Goal: Information Seeking & Learning: Learn about a topic

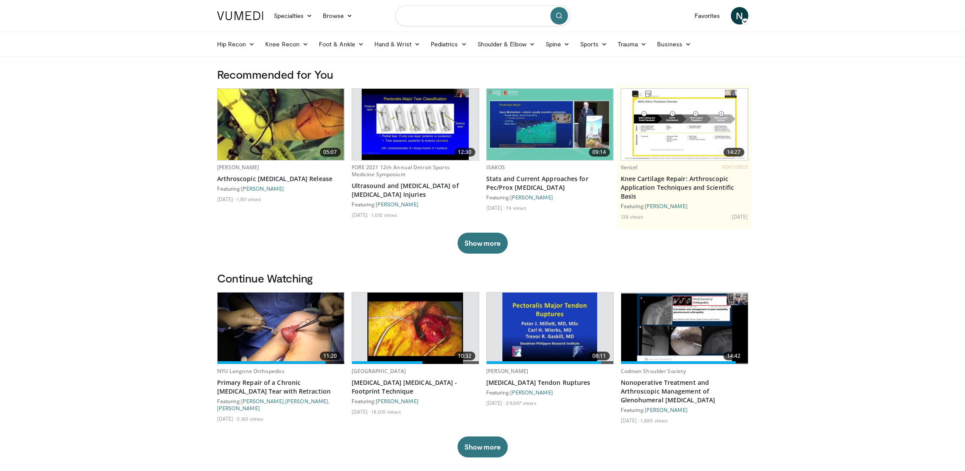
click at [453, 14] on input "Search topics, interventions" at bounding box center [483, 15] width 175 height 21
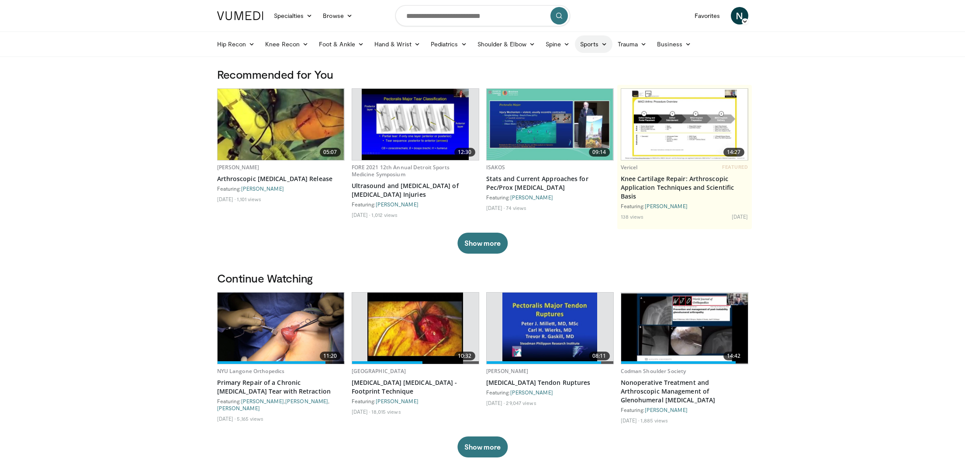
click at [593, 44] on link "Sports" at bounding box center [594, 43] width 38 height 17
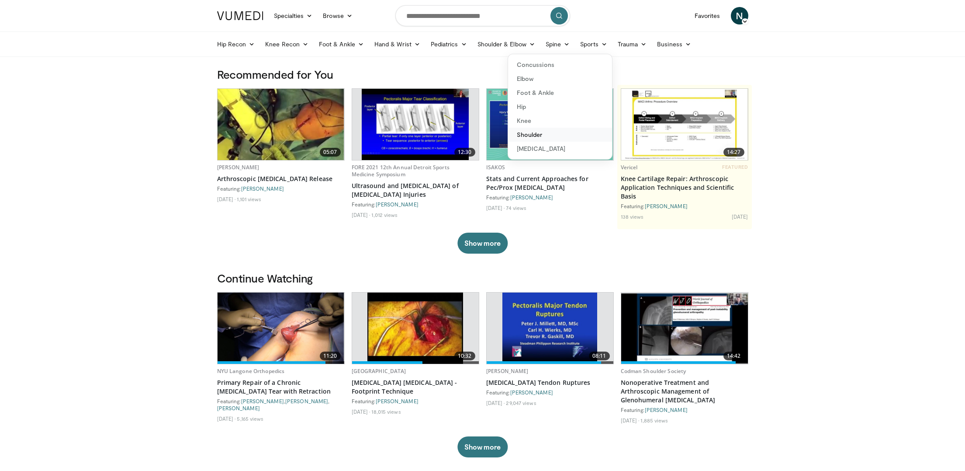
click at [527, 135] on link "Shoulder" at bounding box center [560, 135] width 104 height 14
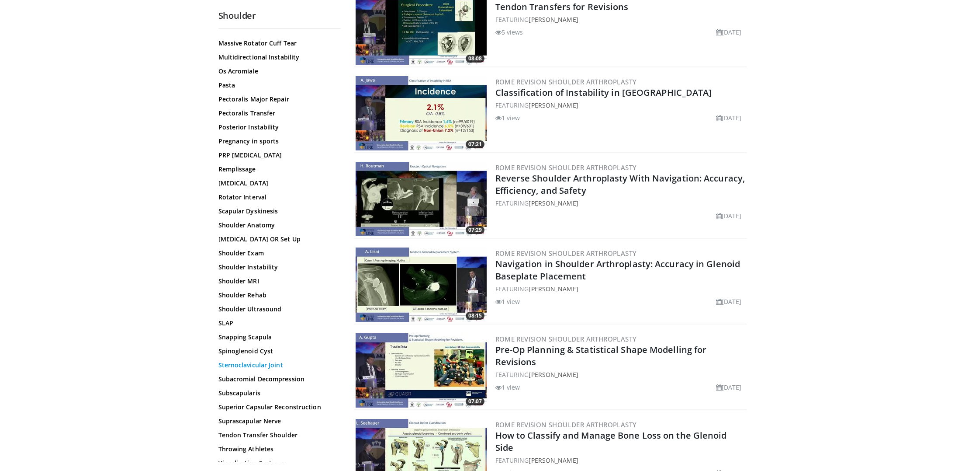
scroll to position [429, 0]
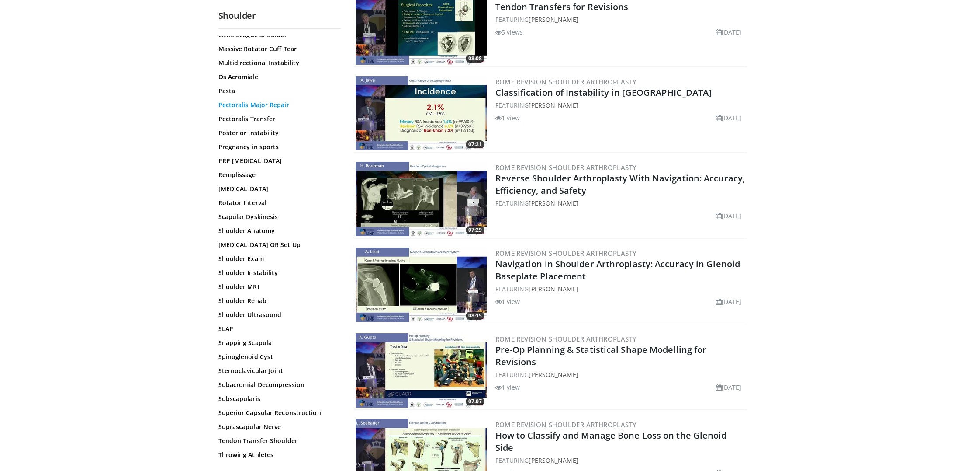
click at [250, 104] on link "Pectoralis Major Repair" at bounding box center [278, 105] width 118 height 9
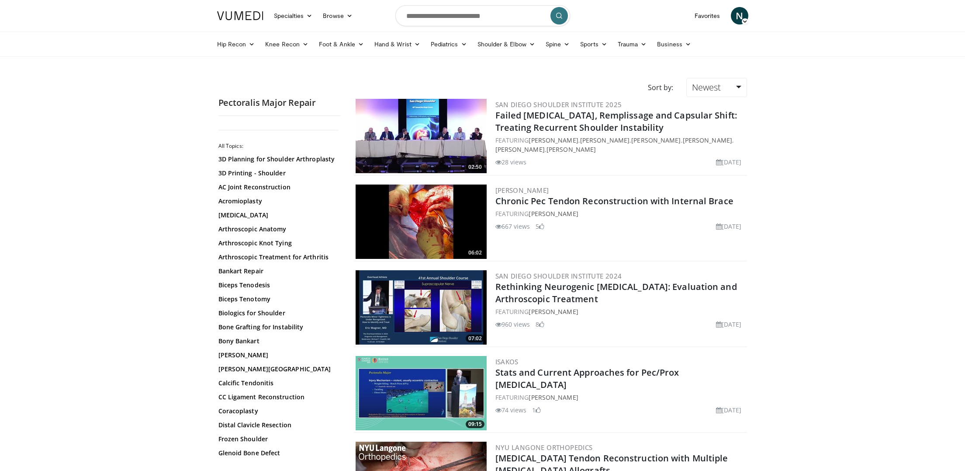
click at [440, 215] on img at bounding box center [421, 221] width 131 height 74
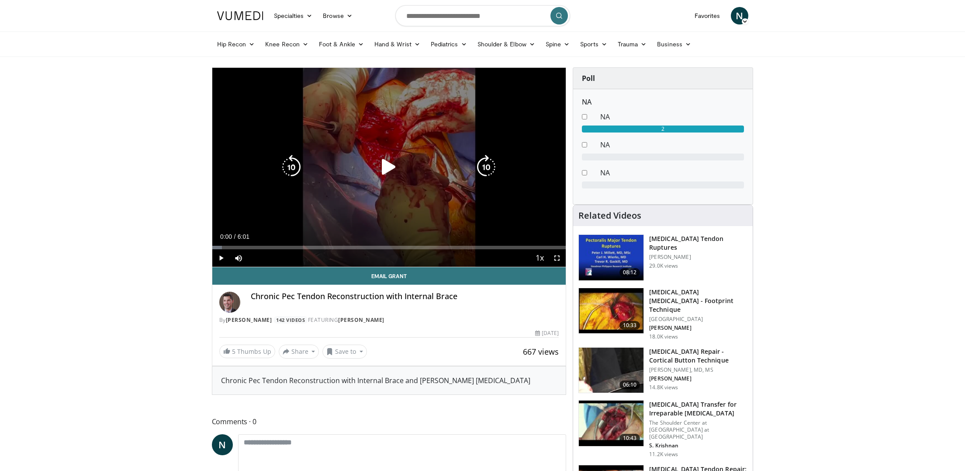
click at [385, 167] on icon "Video Player" at bounding box center [389, 167] width 24 height 24
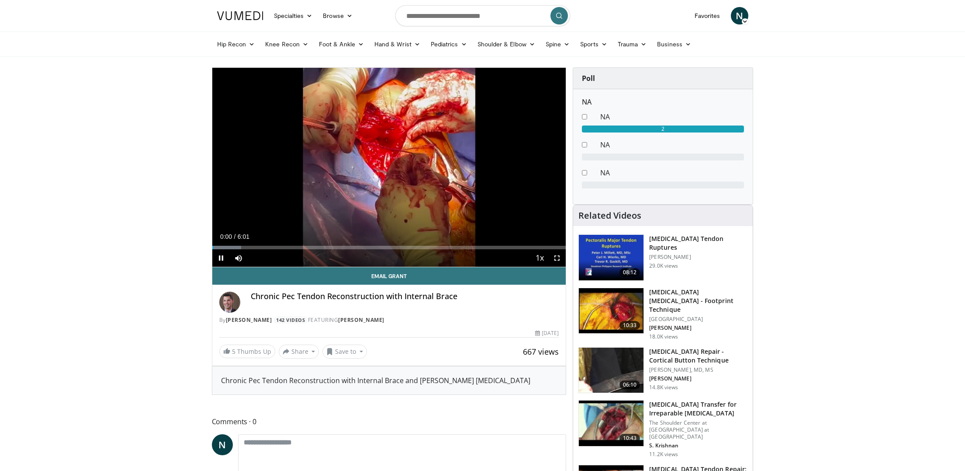
click at [556, 258] on span "Video Player" at bounding box center [557, 257] width 17 height 17
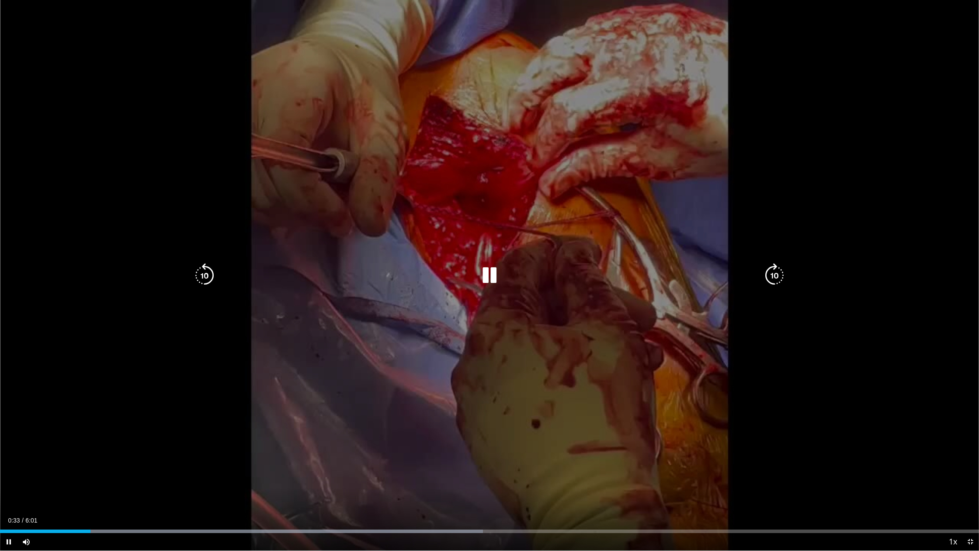
click at [214, 250] on div "20 seconds Tap to unmute" at bounding box center [489, 275] width 979 height 550
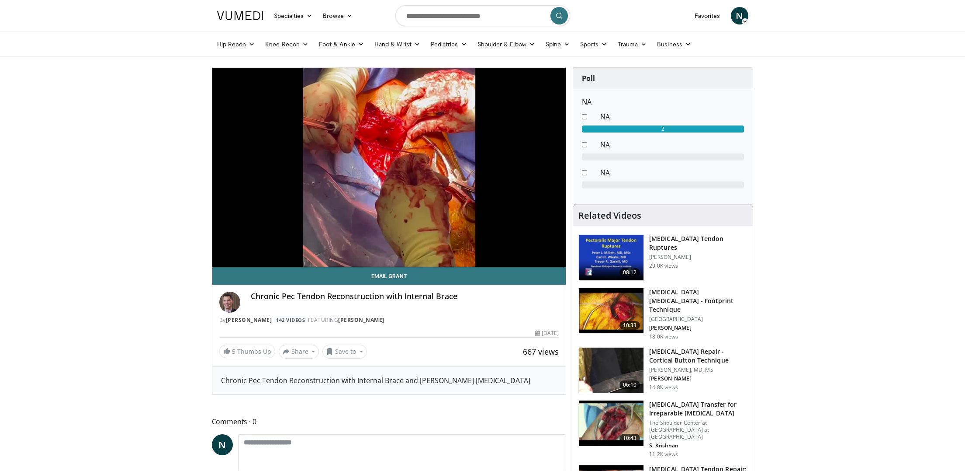
click at [615, 249] on img at bounding box center [611, 257] width 65 height 45
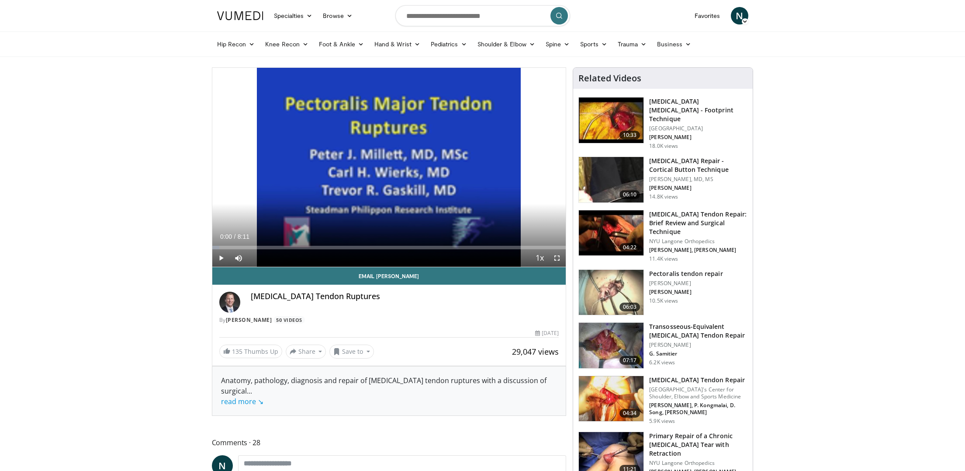
click at [559, 259] on span "Video Player" at bounding box center [557, 257] width 17 height 17
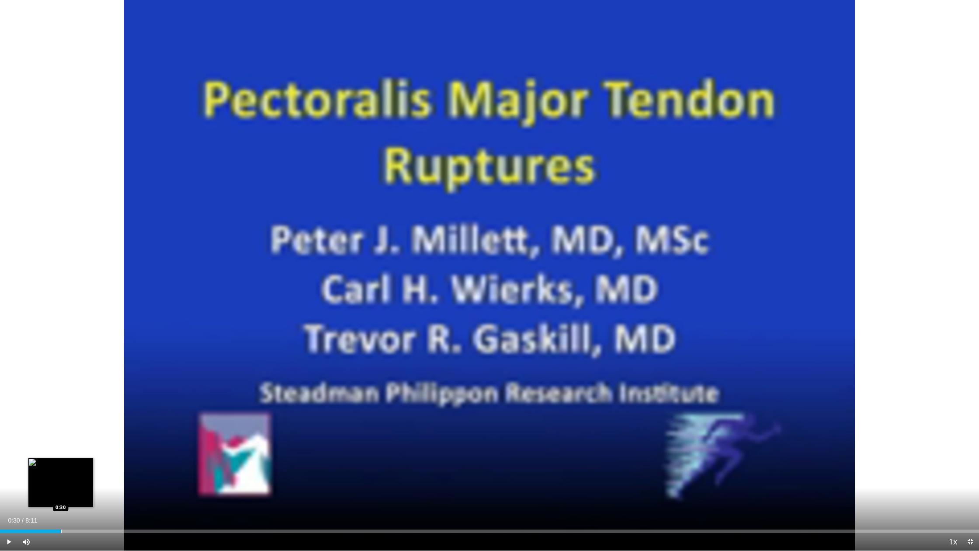
click at [61, 470] on div "Loaded : 2.00% 0:30 0:30" at bounding box center [489, 528] width 979 height 8
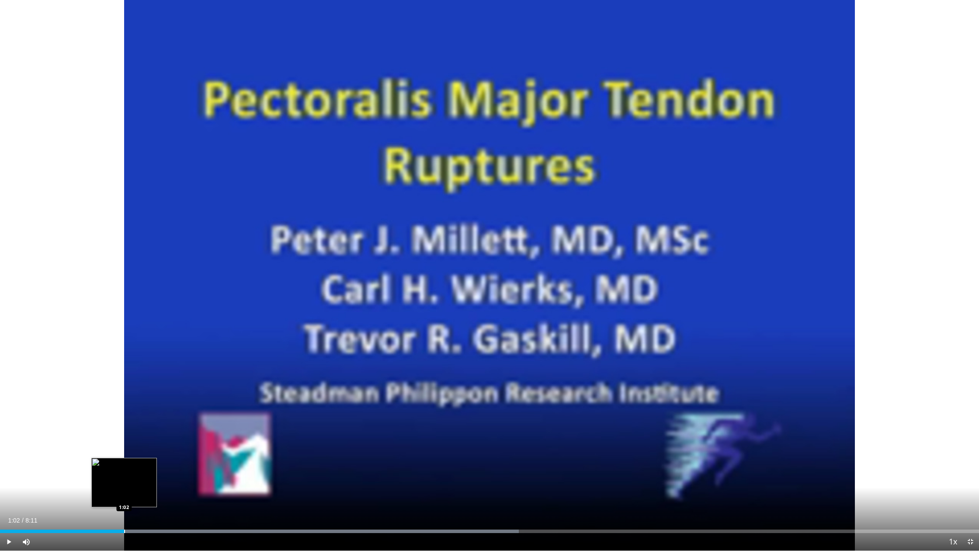
click at [124, 470] on div "Progress Bar" at bounding box center [124, 530] width 1 height 3
click at [171, 470] on div "Progress Bar" at bounding box center [171, 530] width 1 height 3
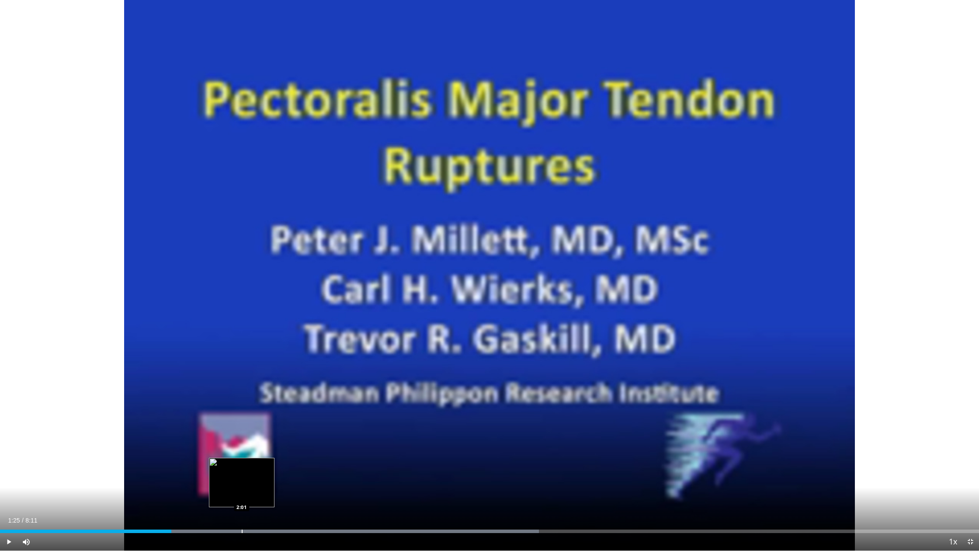
click at [246, 470] on div "Progress Bar" at bounding box center [302, 530] width 474 height 3
click at [291, 470] on div "Progress Bar" at bounding box center [291, 530] width 1 height 3
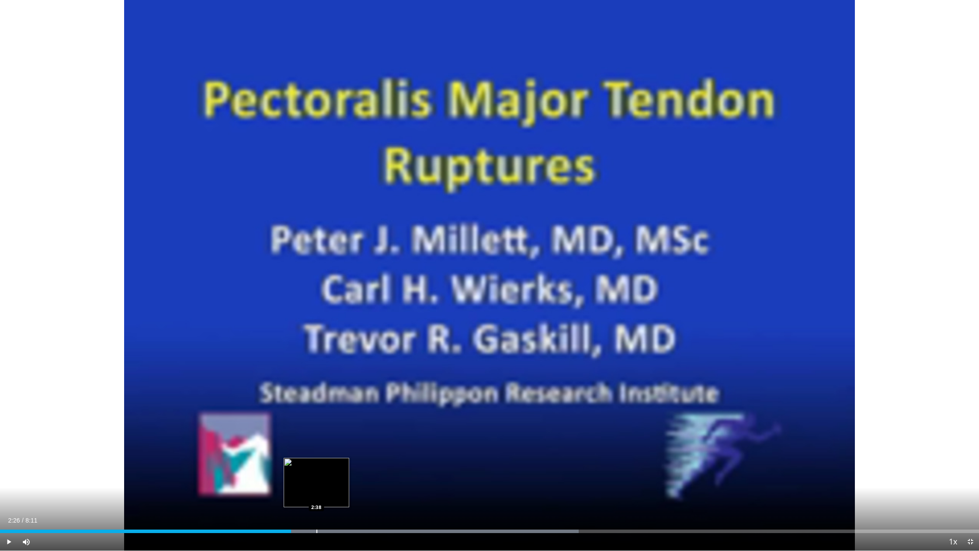
click at [316, 470] on div "Loaded : 59.12% 2:26 2:38" at bounding box center [489, 528] width 979 height 8
click at [343, 470] on div "Loaded : 61.15% 2:38 2:51" at bounding box center [489, 528] width 979 height 8
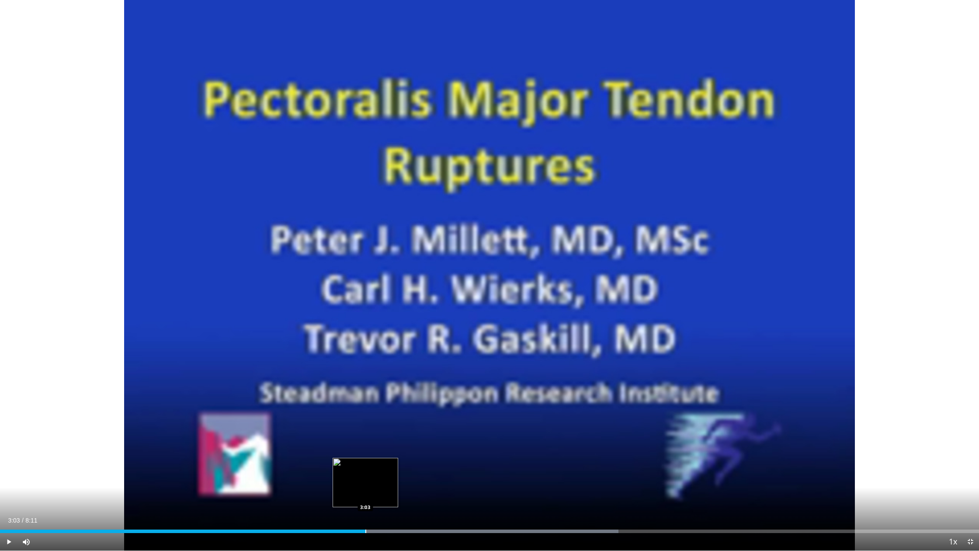
click at [365, 470] on div "Progress Bar" at bounding box center [365, 530] width 1 height 3
click at [411, 470] on div "Progress Bar" at bounding box center [410, 530] width 1 height 3
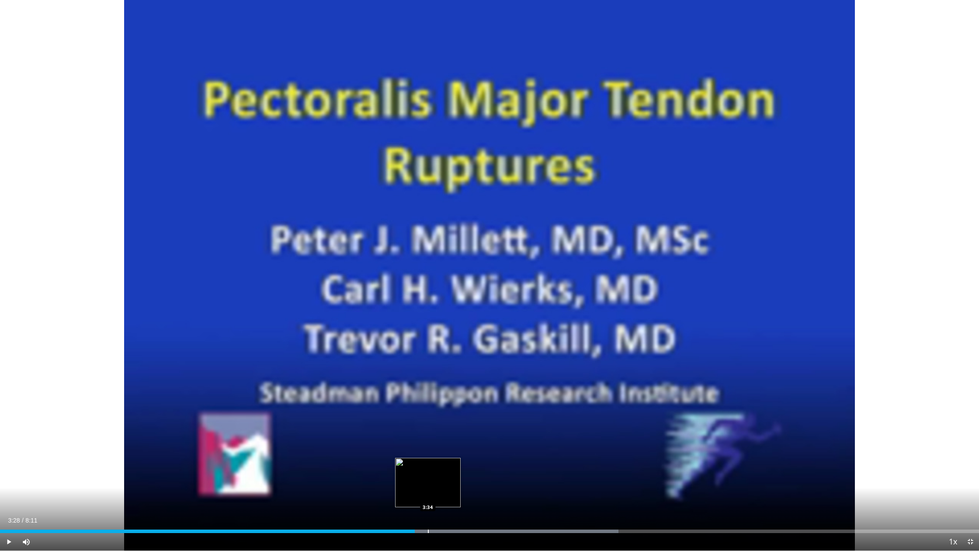
click at [429, 470] on div "Progress Bar" at bounding box center [428, 530] width 1 height 3
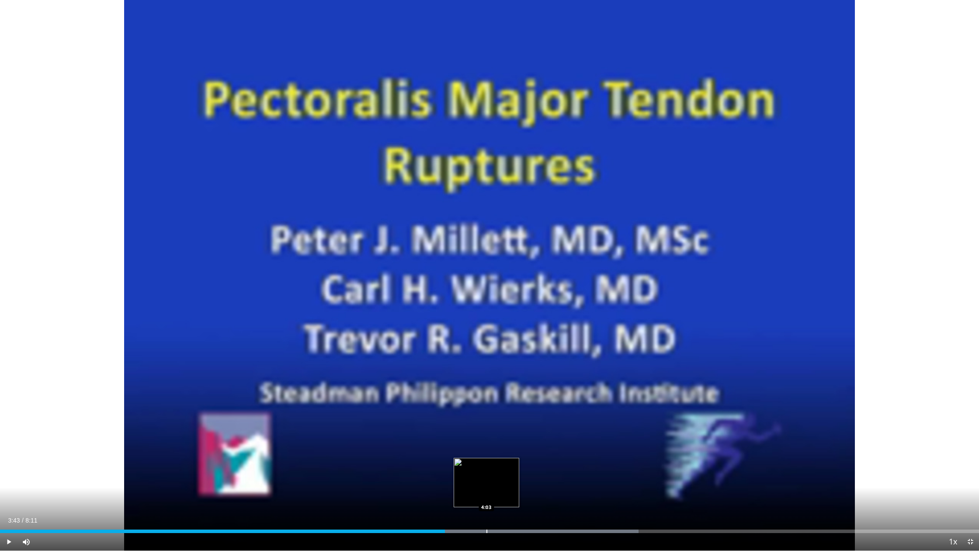
click at [486, 470] on div "Progress Bar" at bounding box center [486, 530] width 1 height 3
drag, startPoint x: 513, startPoint y: 530, endPoint x: 520, endPoint y: 531, distance: 7.4
click at [513, 470] on div "Loaded : 50.95% 4:03 4:13" at bounding box center [489, 530] width 979 height 3
click at [569, 470] on div "Current Time 4:17 / Duration 8:11 Play Skip Backward Skip Forward Mute Loaded :…" at bounding box center [489, 541] width 979 height 17
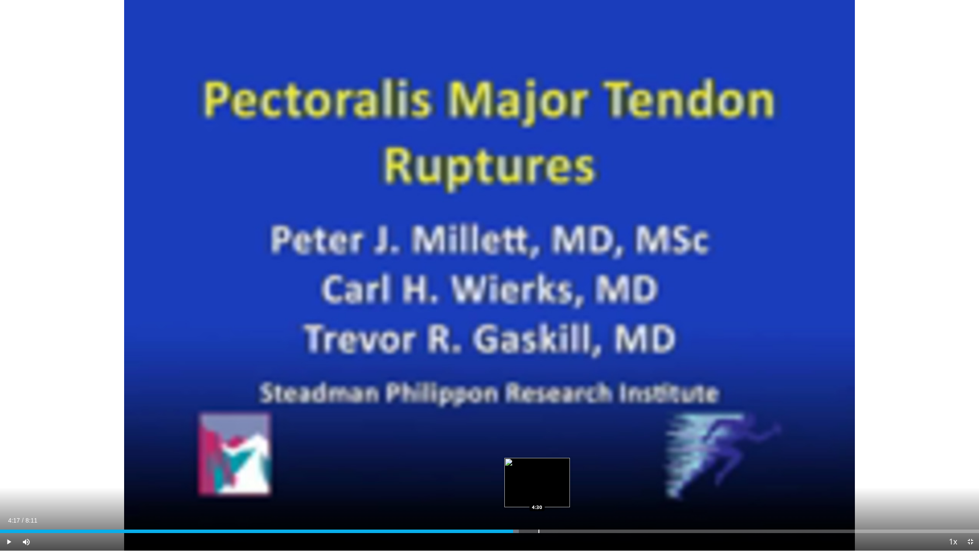
click at [535, 470] on div "Loaded : 52.99% 4:17 4:30" at bounding box center [489, 530] width 979 height 3
click at [10, 470] on span "Video Player" at bounding box center [8, 541] width 17 height 17
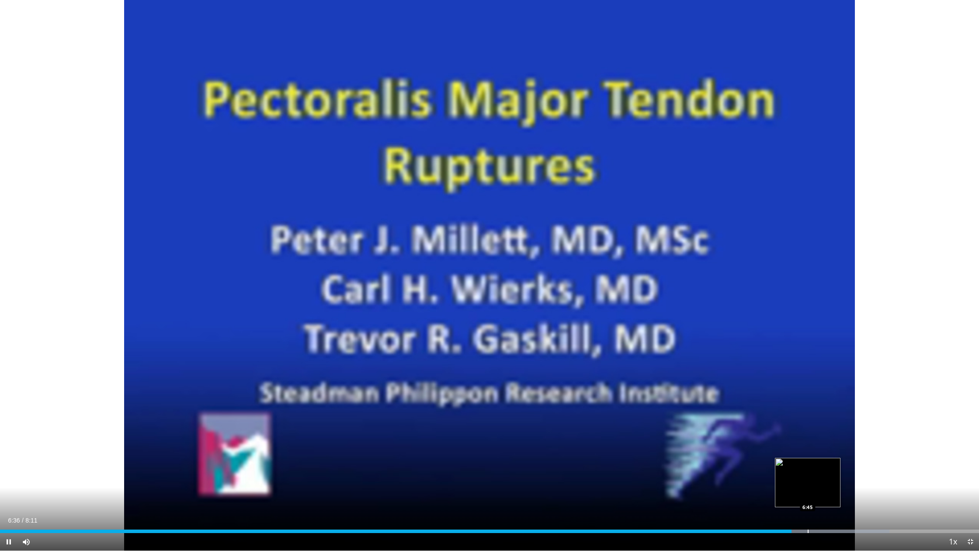
click at [808, 470] on div "Progress Bar" at bounding box center [808, 530] width 1 height 3
click at [829, 470] on div "Progress Bar" at bounding box center [828, 530] width 1 height 3
